Goal: Find specific page/section

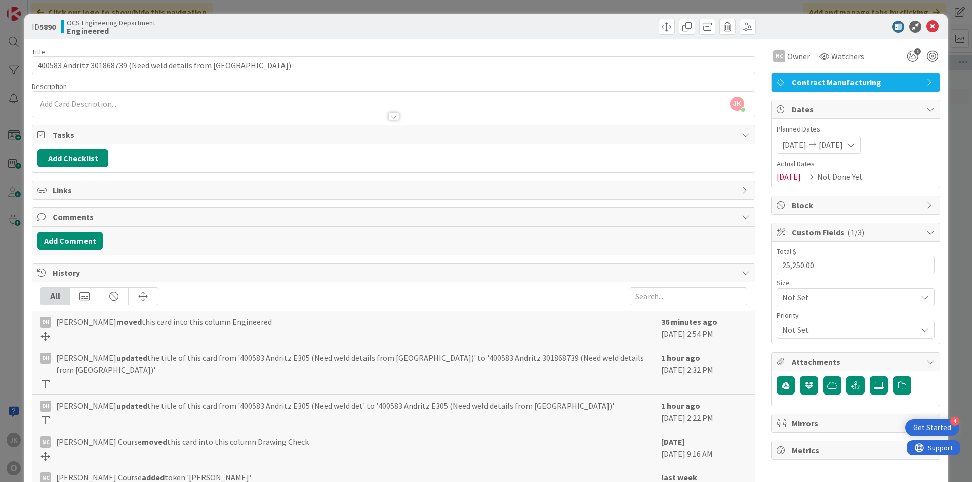
scroll to position [0, 878]
click at [927, 23] on icon at bounding box center [933, 27] width 12 height 12
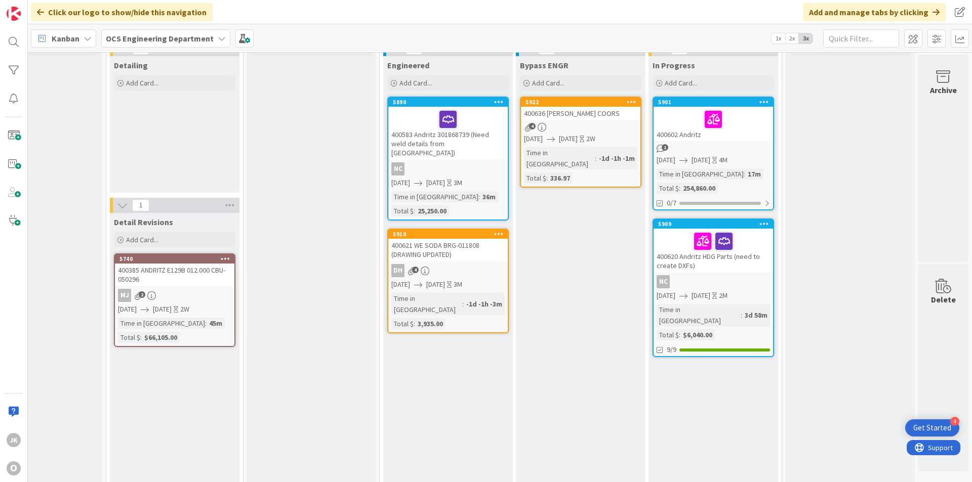
scroll to position [0, 878]
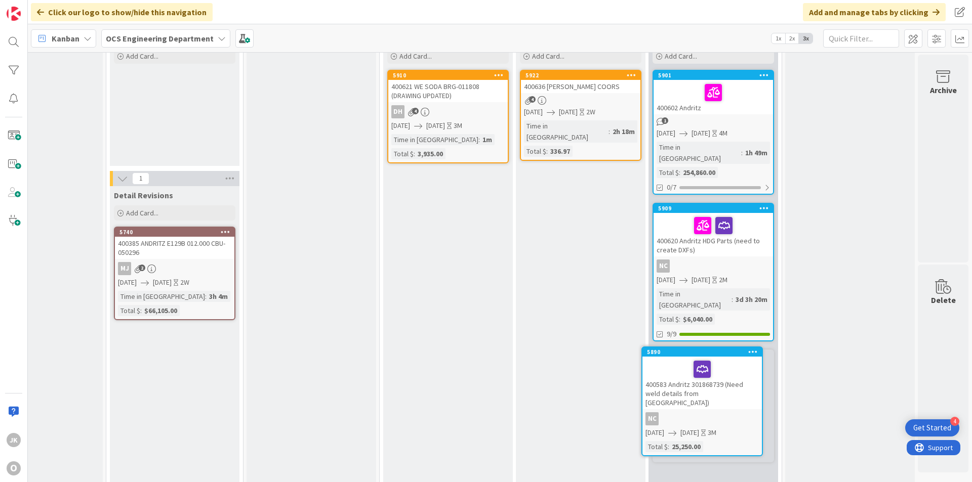
scroll to position [84, 878]
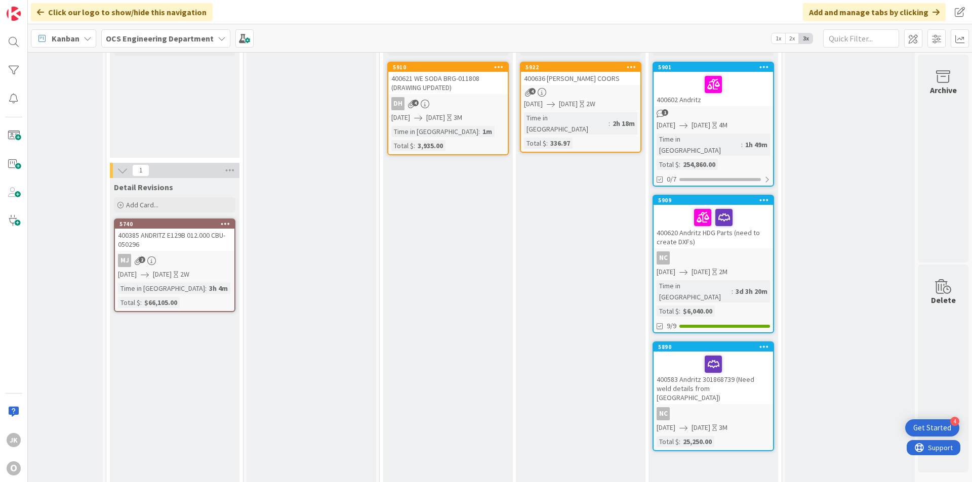
click at [731, 354] on div at bounding box center [713, 364] width 113 height 21
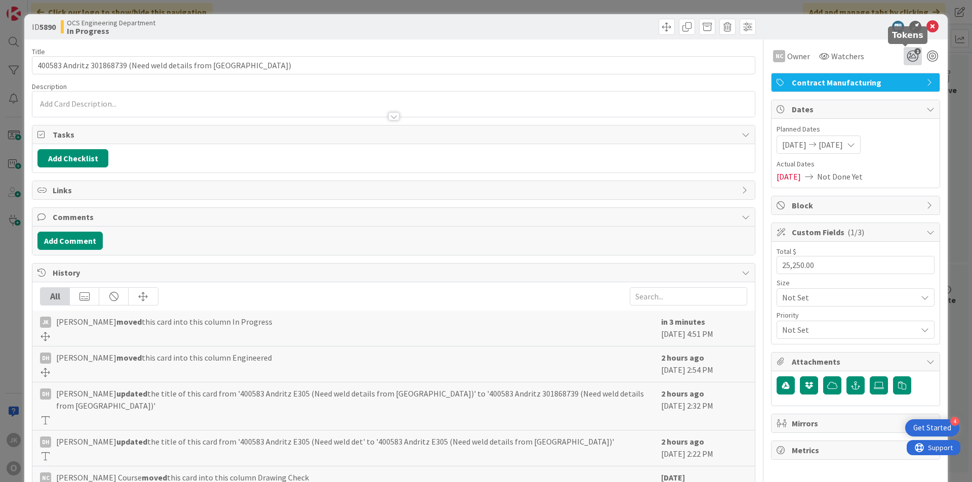
click at [904, 55] on icon "1" at bounding box center [913, 56] width 18 height 18
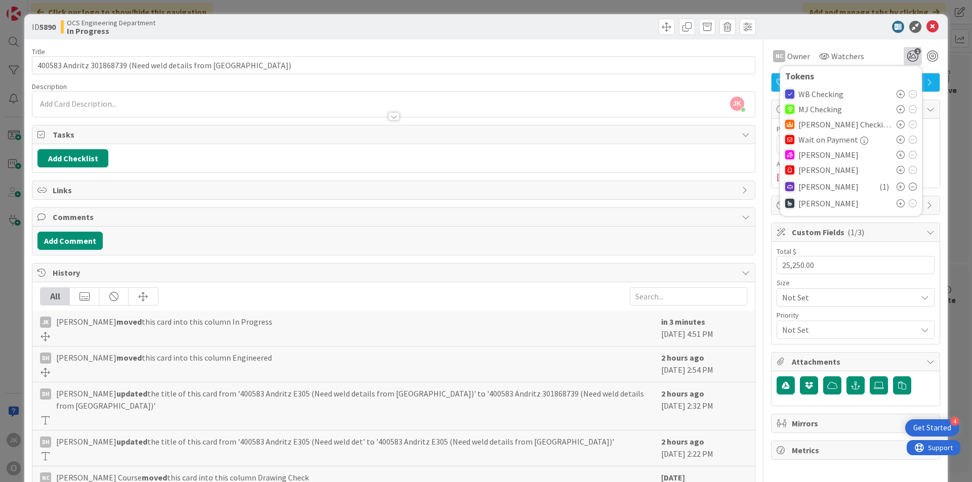
click at [897, 154] on icon at bounding box center [901, 155] width 8 height 8
click at [927, 27] on icon at bounding box center [933, 27] width 12 height 12
